Goal: Task Accomplishment & Management: Use online tool/utility

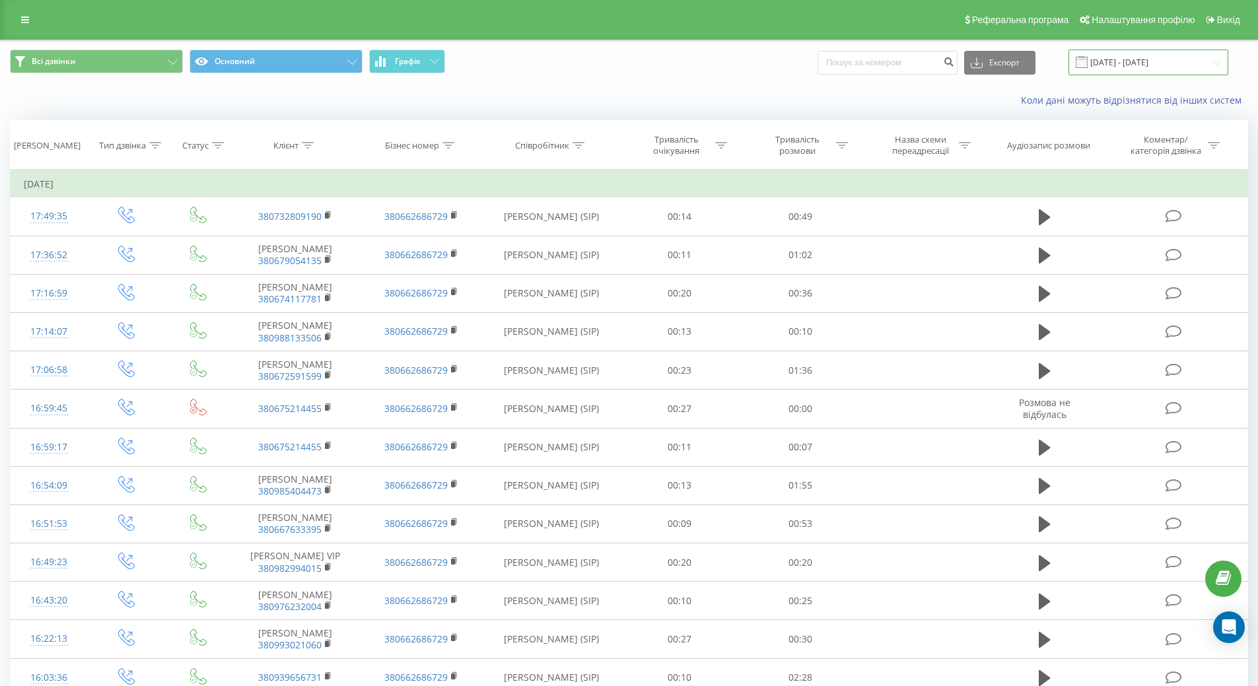
click at [1118, 63] on input "[DATE] - [DATE]" at bounding box center [1148, 63] width 160 height 26
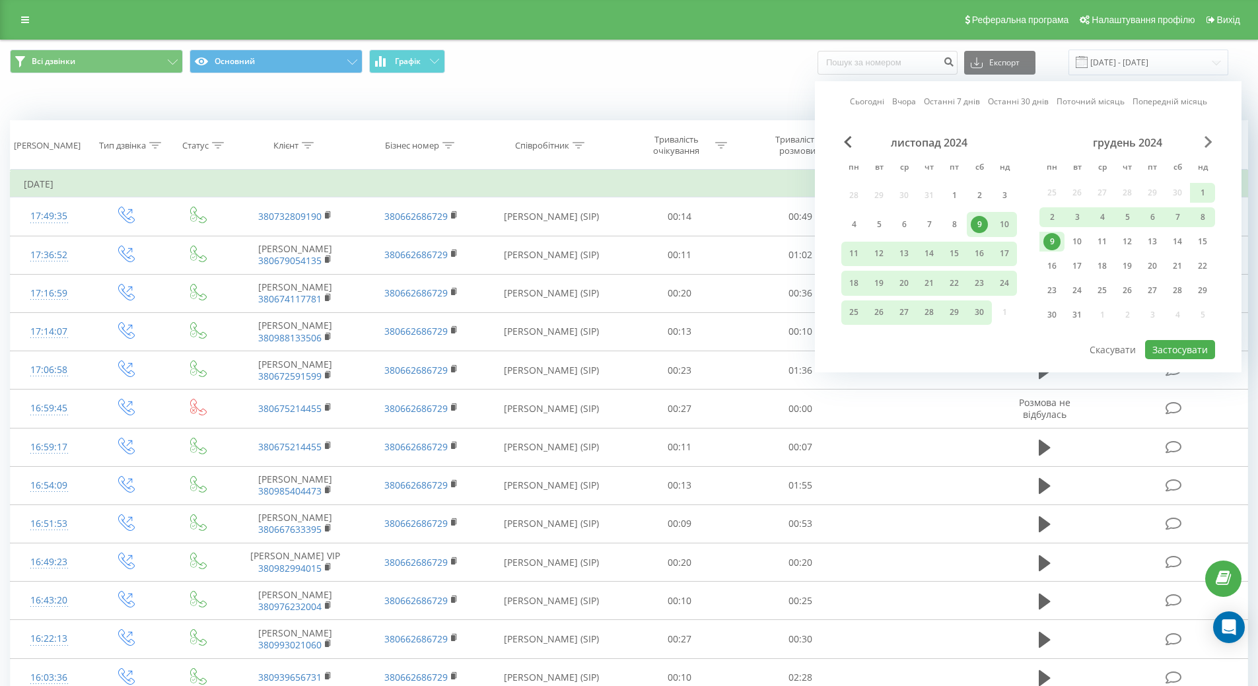
click at [1205, 146] on span "Next Month" at bounding box center [1208, 142] width 8 height 12
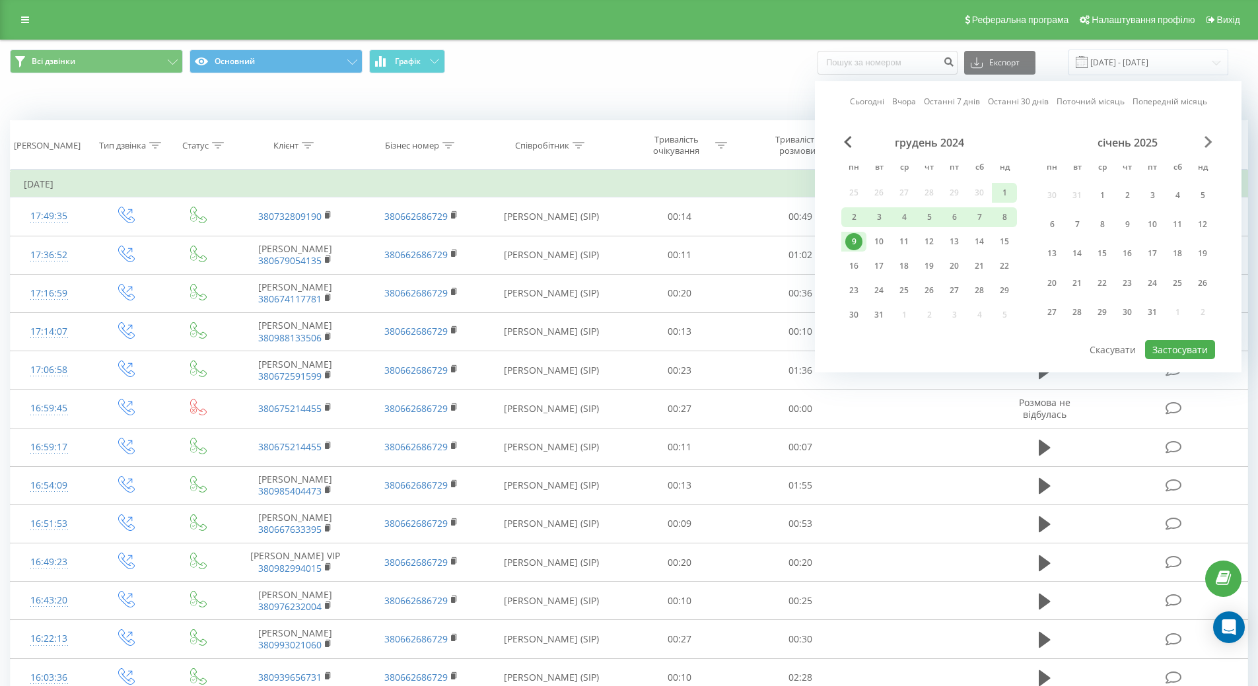
click at [1205, 146] on span "Next Month" at bounding box center [1208, 142] width 8 height 12
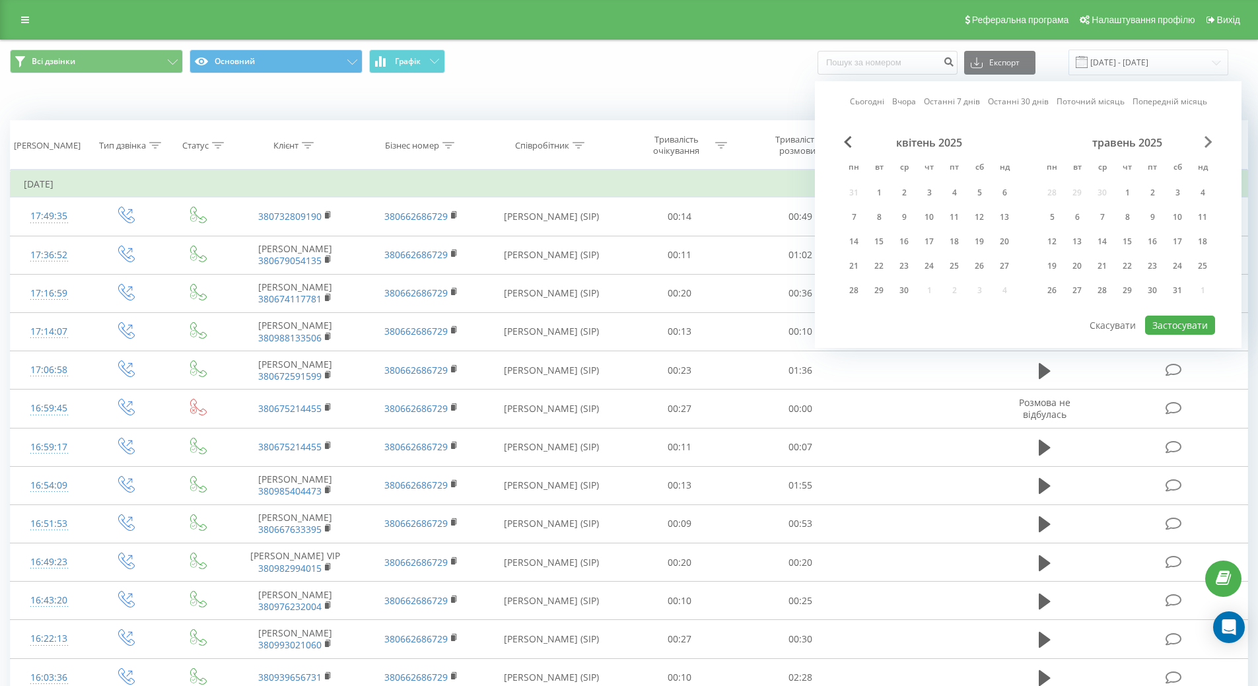
click at [1205, 146] on span "Next Month" at bounding box center [1208, 142] width 8 height 12
click at [1155, 261] on div "22" at bounding box center [1152, 266] width 17 height 17
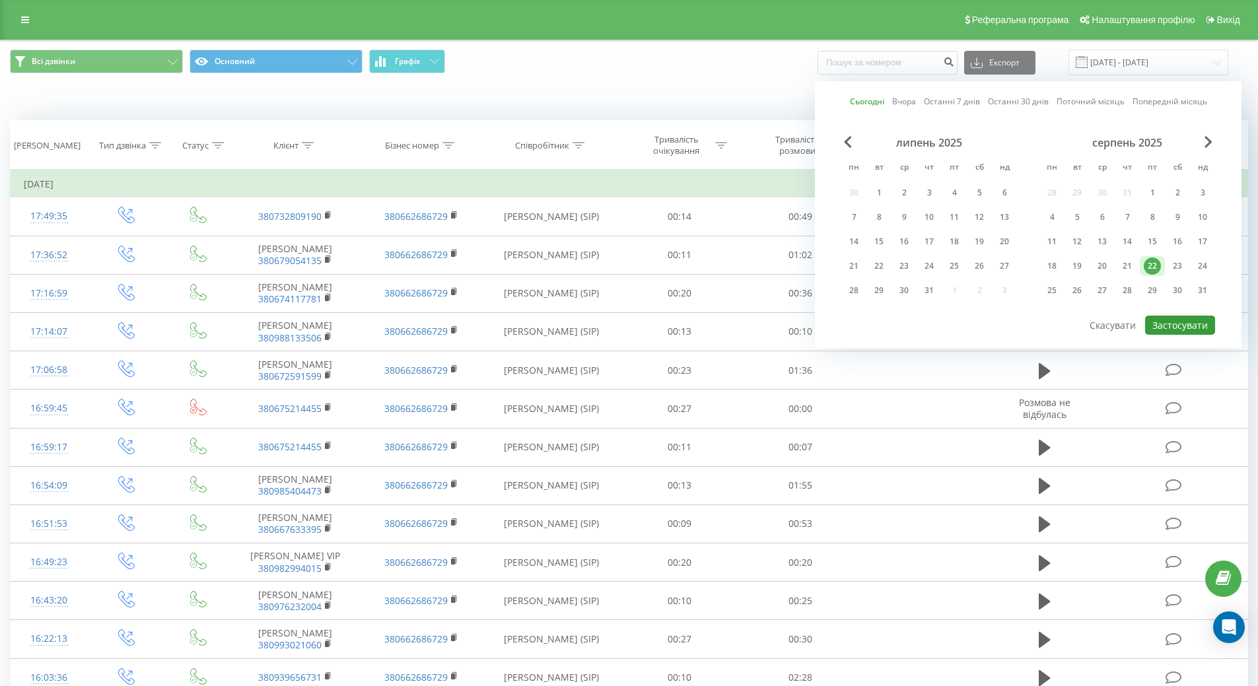
click at [1181, 327] on button "Застосувати" at bounding box center [1180, 325] width 70 height 19
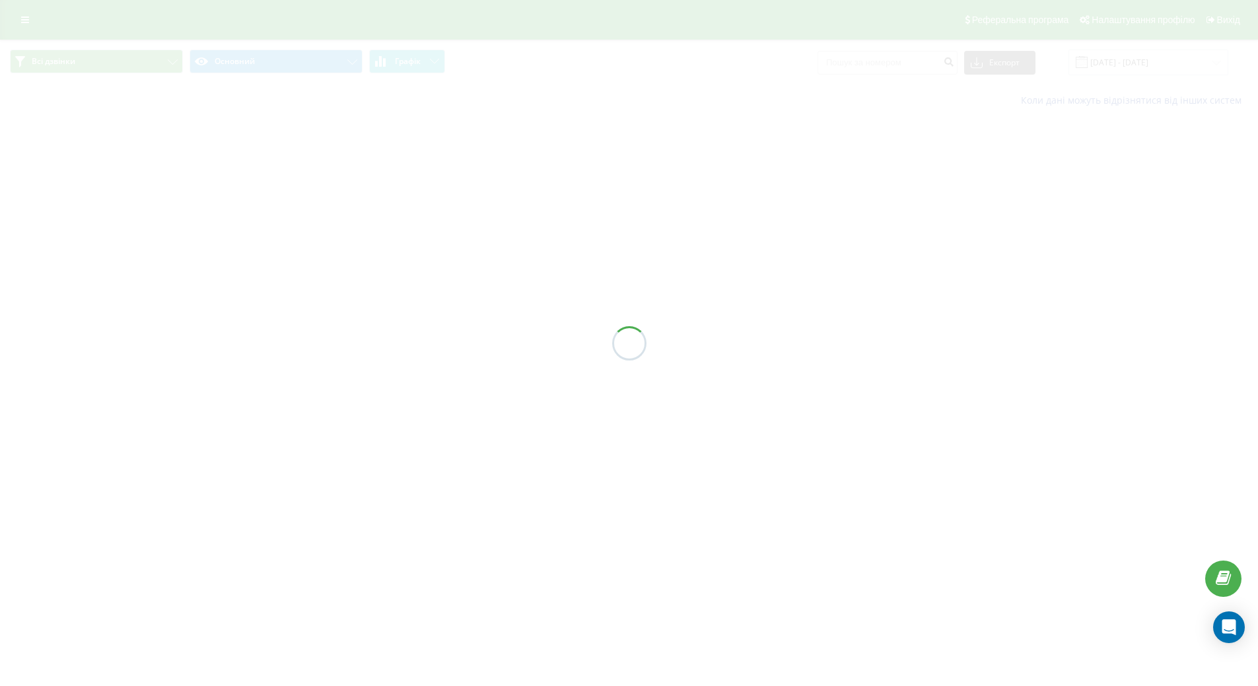
type input "[DATE] - [DATE]"
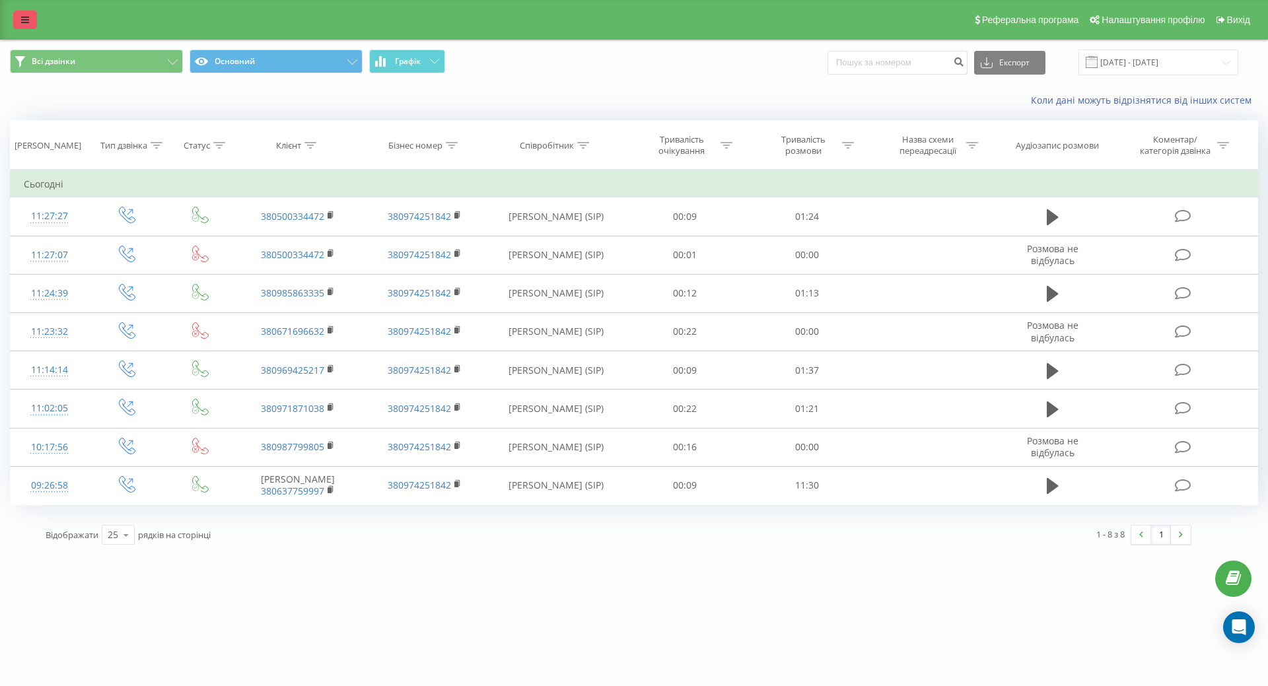
click at [20, 22] on link at bounding box center [25, 20] width 24 height 18
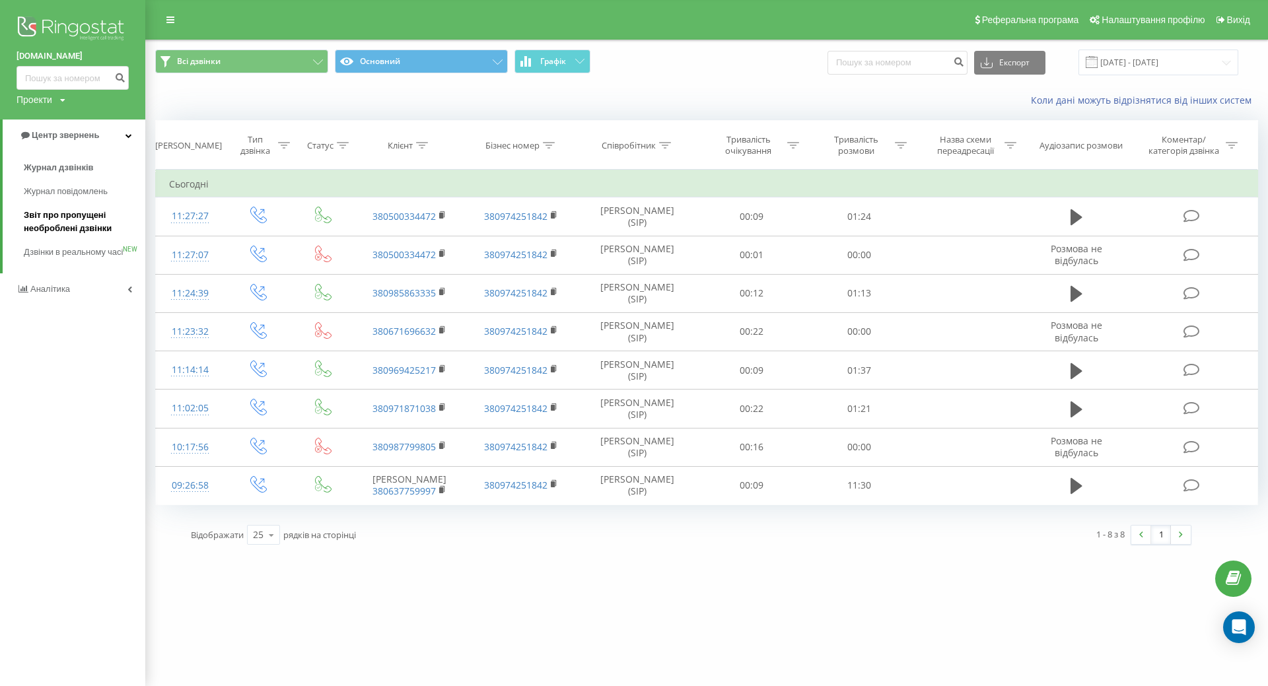
click at [70, 220] on span "Звіт про пропущені необроблені дзвінки" at bounding box center [81, 222] width 115 height 26
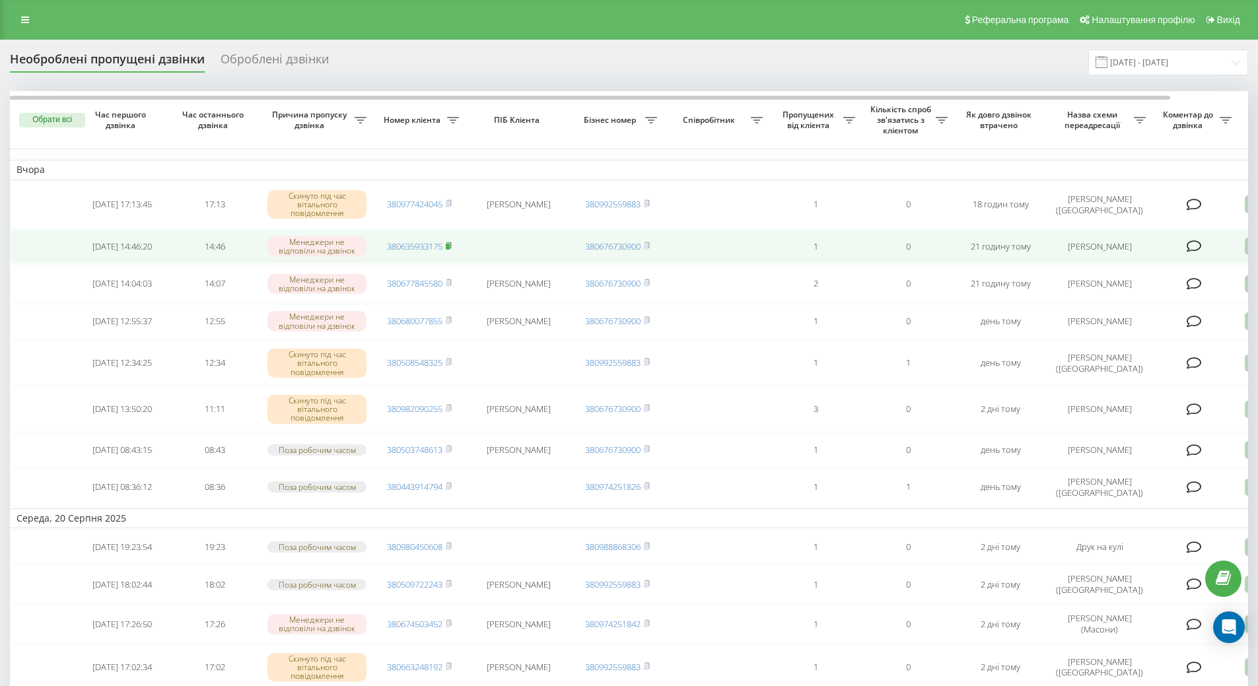
click at [448, 245] on rect at bounding box center [448, 246] width 4 height 6
